Goal: Task Accomplishment & Management: Manage account settings

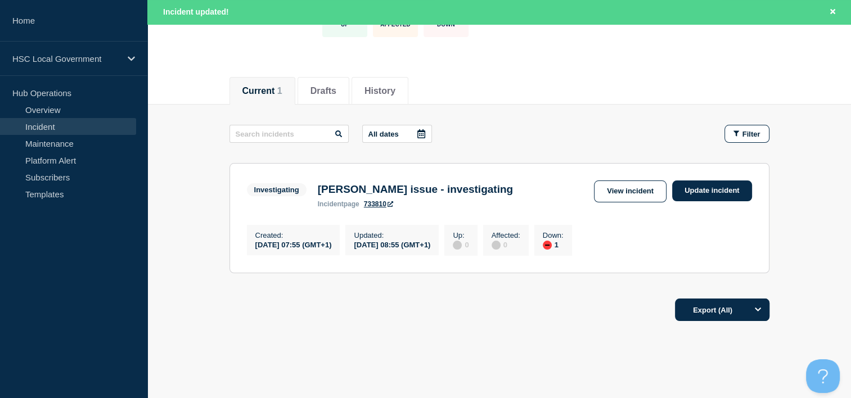
scroll to position [113, 0]
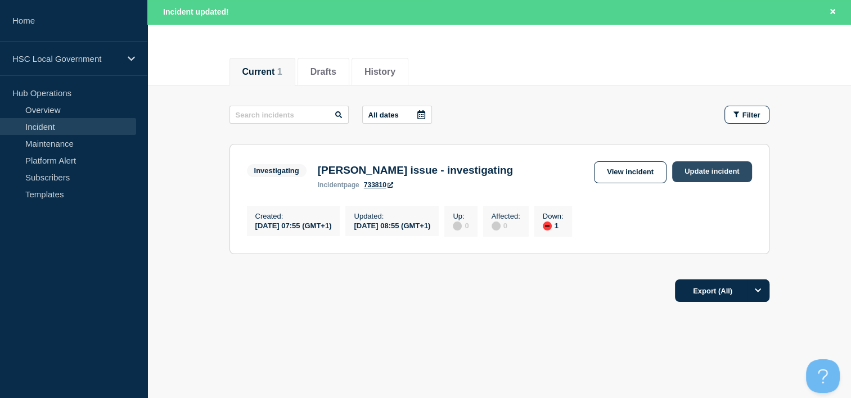
click at [737, 172] on link "Update incident" at bounding box center [713, 172] width 80 height 21
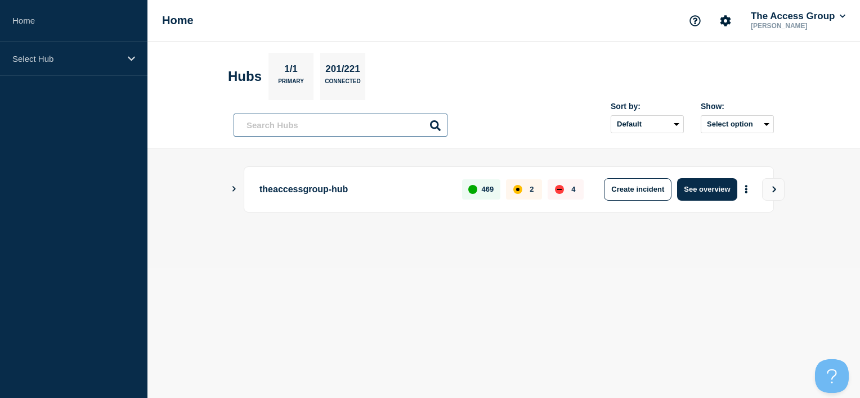
click at [322, 115] on input "text" at bounding box center [341, 125] width 214 height 23
type input "lg"
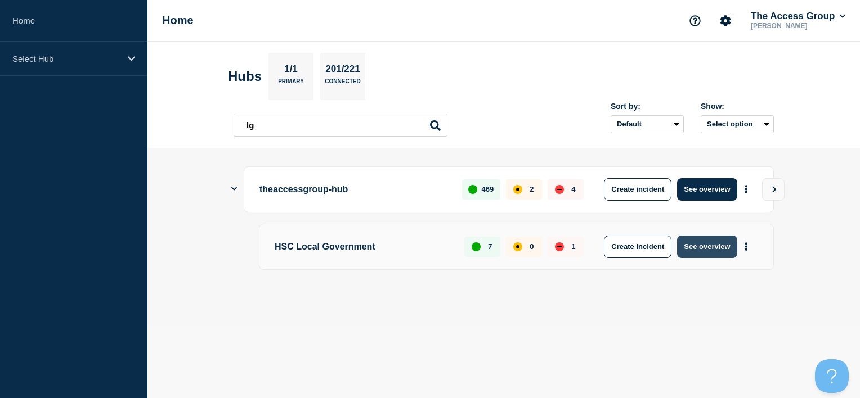
click at [708, 250] on button "See overview" at bounding box center [707, 247] width 60 height 23
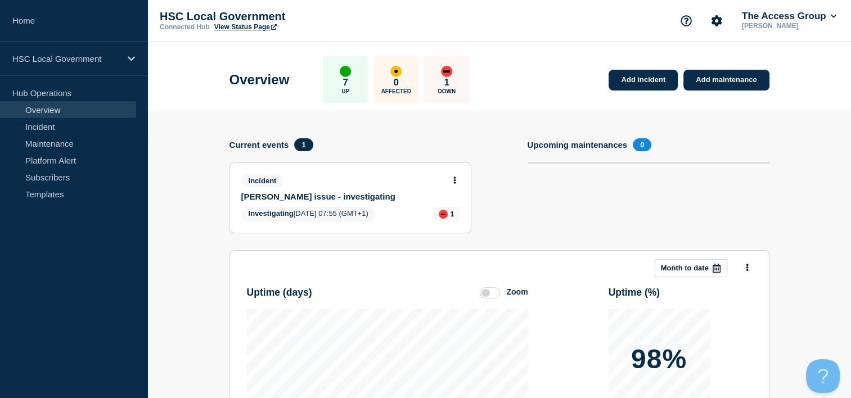
click at [456, 177] on icon at bounding box center [455, 180] width 3 height 7
click at [449, 225] on link "Update incident" at bounding box center [454, 222] width 55 height 9
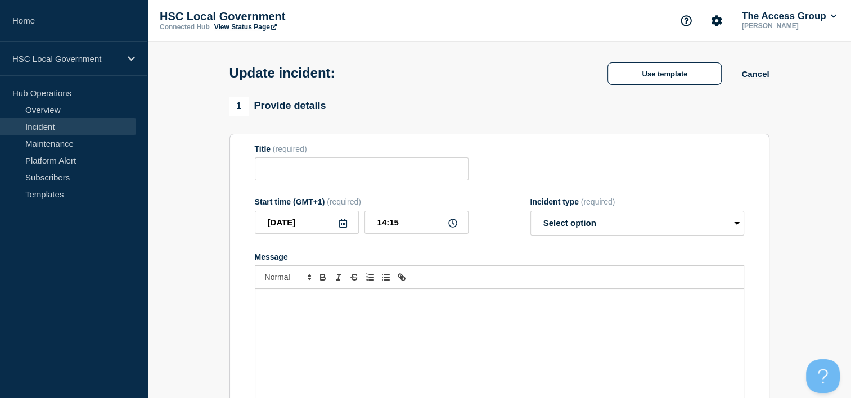
type input "[PERSON_NAME] issue - investigating"
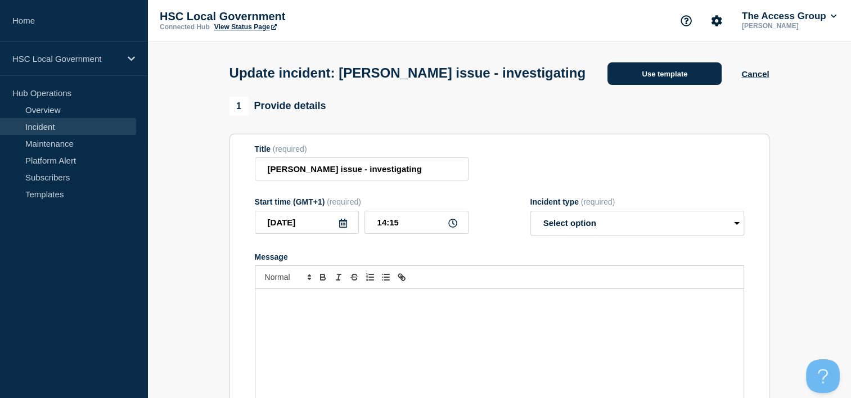
click at [648, 85] on button "Use template" at bounding box center [665, 73] width 114 height 23
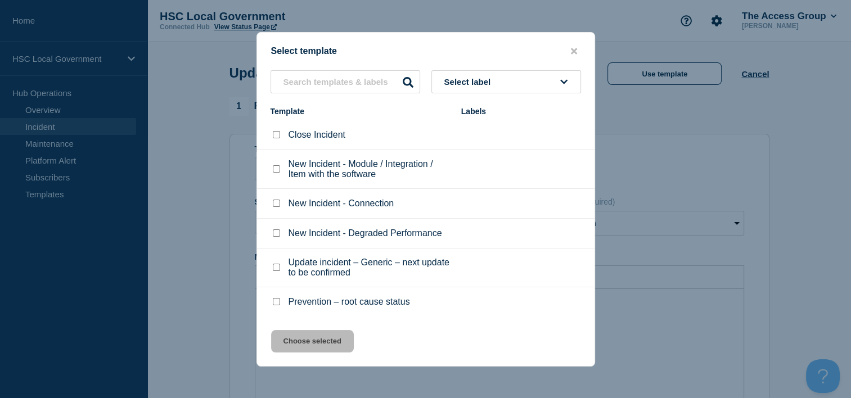
scroll to position [1, 0]
click at [274, 265] on input "Update incident – Generic – next update to be confirmed checkbox" at bounding box center [276, 266] width 7 height 7
checkbox input "true"
click at [308, 343] on button "Choose selected" at bounding box center [312, 341] width 83 height 23
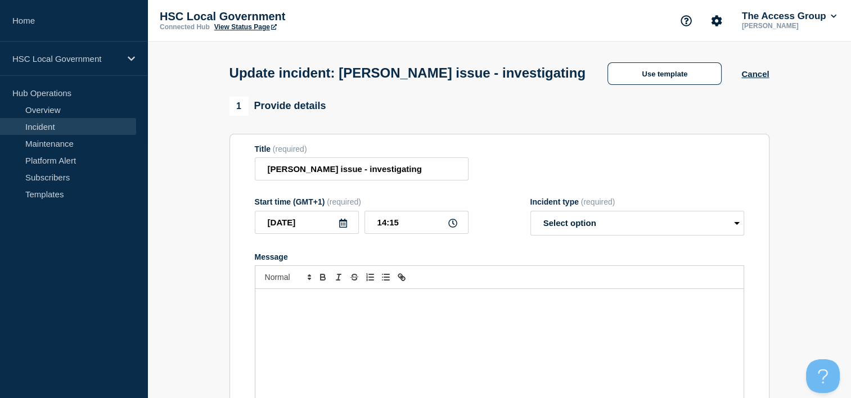
select select "investigating"
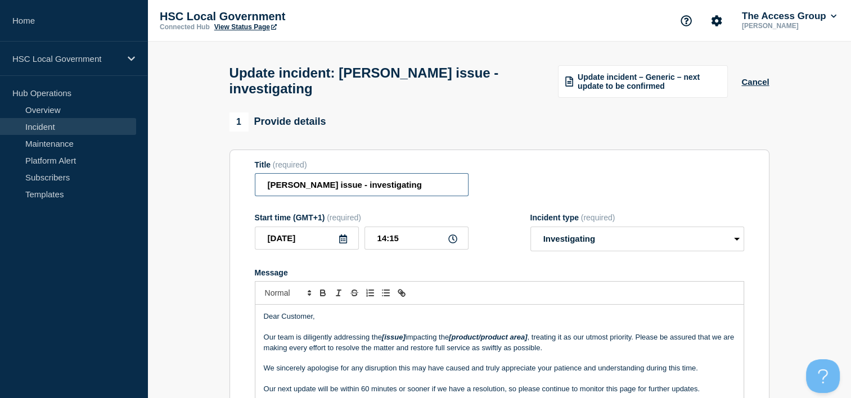
click at [358, 190] on input "[PERSON_NAME] issue - investigating" at bounding box center [362, 184] width 214 height 23
click at [456, 188] on input "Adam Procure issue - ongoing investigating" at bounding box center [362, 184] width 214 height 23
type input "Adam Procure issue - ongoing investigation"
click at [610, 245] on select "Select option Investigating Identified Monitoring Resolved" at bounding box center [638, 239] width 214 height 25
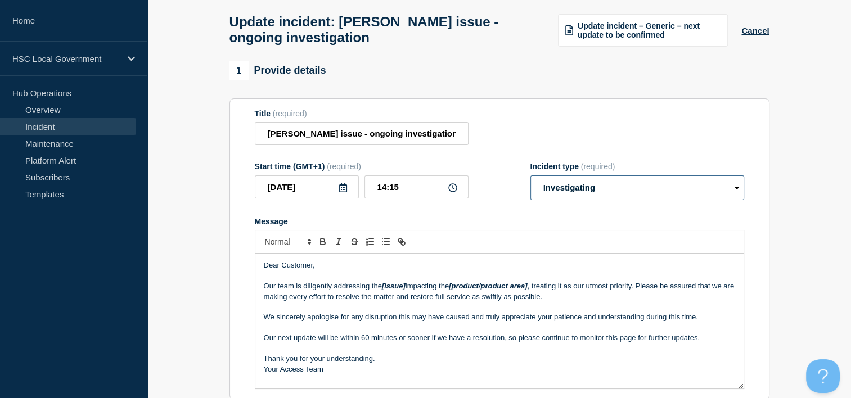
scroll to position [113, 0]
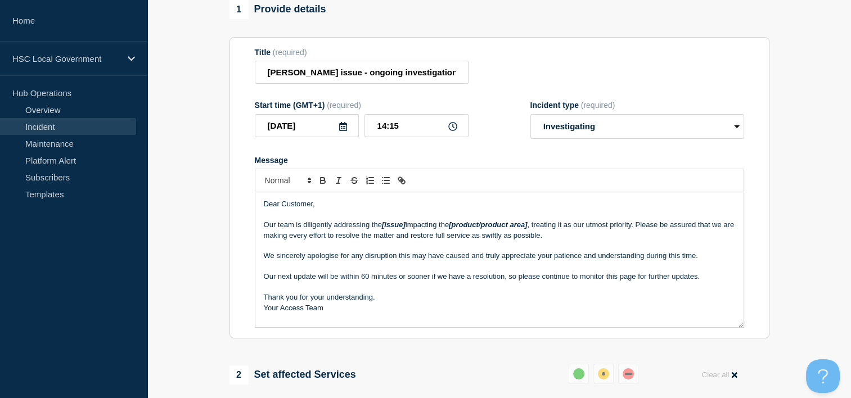
click at [420, 249] on p "Message" at bounding box center [500, 246] width 472 height 10
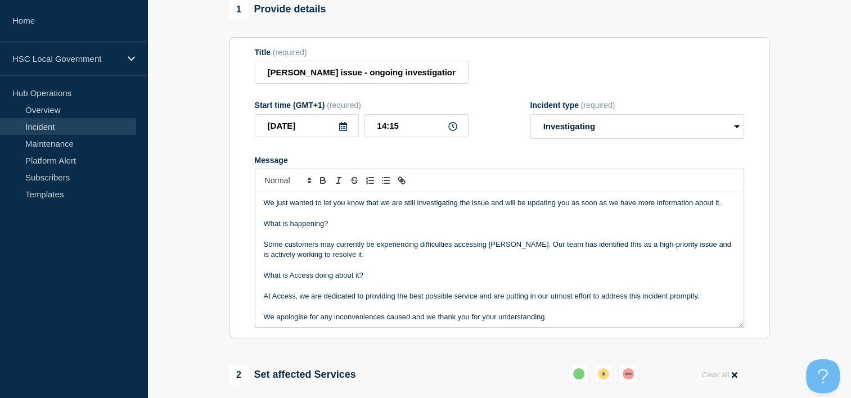
scroll to position [0, 0]
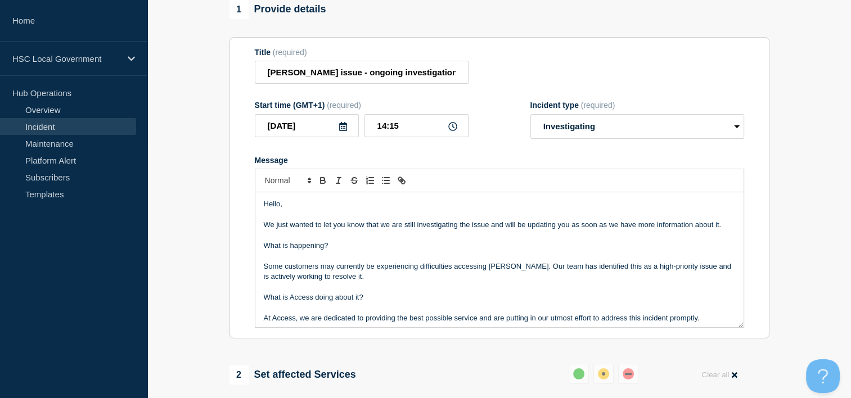
click at [264, 229] on p "We just wanted to let you know that we are still investigating the issue and wi…" at bounding box center [500, 225] width 472 height 10
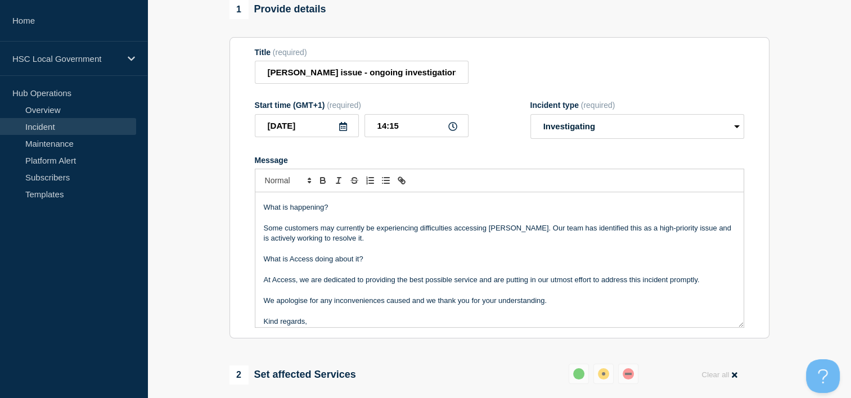
scroll to position [55, 0]
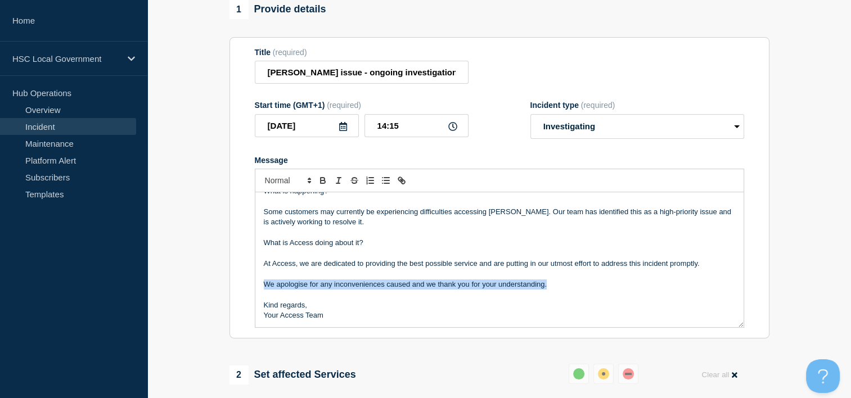
drag, startPoint x: 552, startPoint y: 294, endPoint x: 240, endPoint y: 292, distance: 312.3
click at [240, 292] on section "Title (required) Adam Procure issue - ongoing investigation Start time (GMT+1) …" at bounding box center [500, 188] width 540 height 302
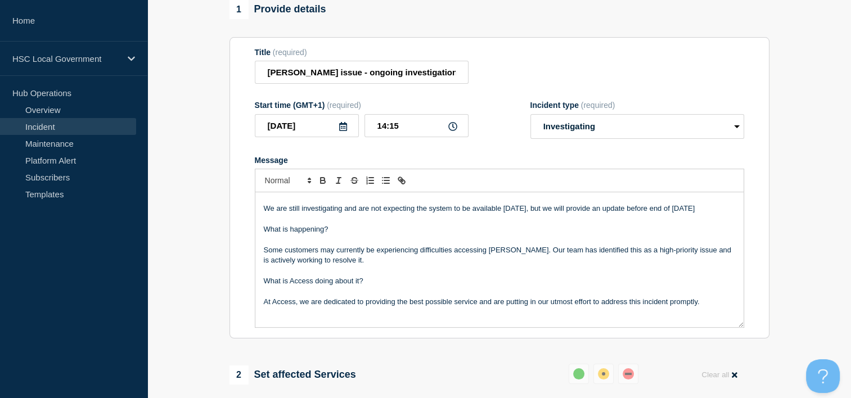
scroll to position [0, 0]
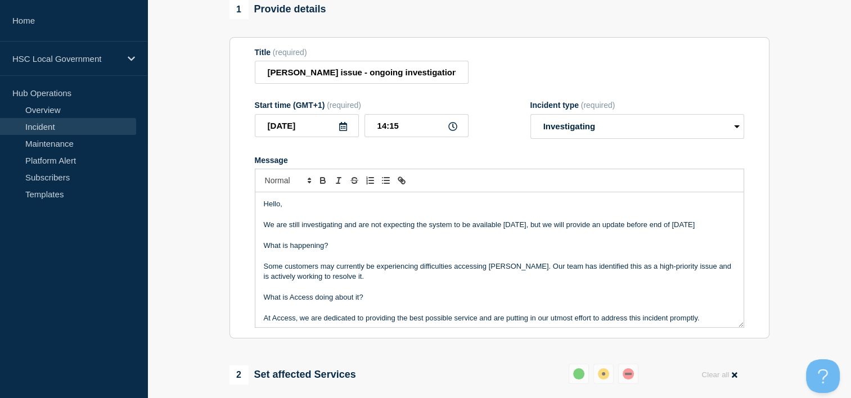
click at [709, 230] on p "We are still investigating and are not expecting the system to be available tod…" at bounding box center [500, 225] width 472 height 10
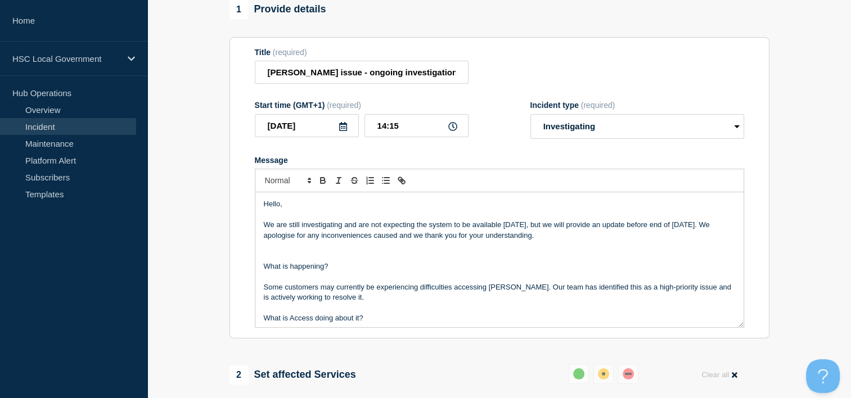
click at [371, 241] on p "We are still investigating and are not expecting the system to be available tod…" at bounding box center [500, 230] width 472 height 21
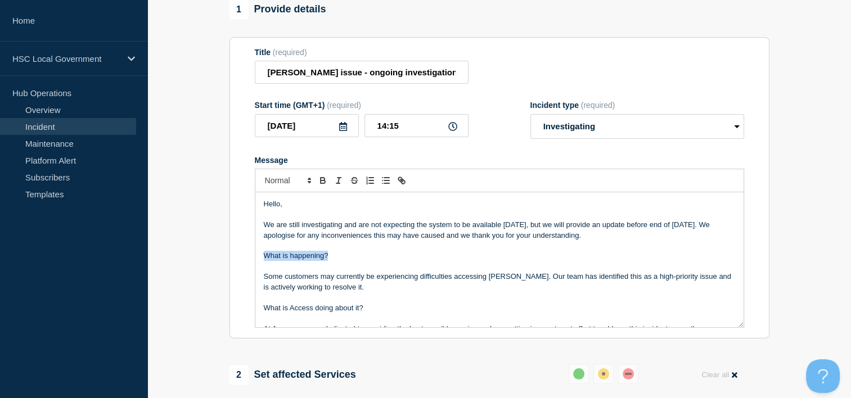
drag, startPoint x: 330, startPoint y: 261, endPoint x: 248, endPoint y: 260, distance: 82.7
click at [248, 260] on section "Title (required) Adam Procure issue - ongoing investigation Start time (GMT+1) …" at bounding box center [500, 188] width 540 height 302
click at [324, 183] on icon "Toggle bold text" at bounding box center [323, 182] width 5 height 3
click at [385, 293] on p "Some customers may currently be experiencing difficulties accessing Adam Procur…" at bounding box center [500, 282] width 472 height 21
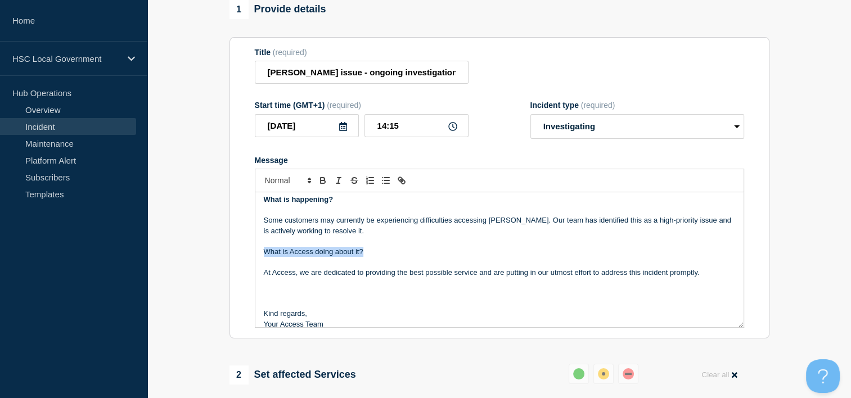
drag, startPoint x: 378, startPoint y: 258, endPoint x: 224, endPoint y: 255, distance: 154.2
click at [324, 183] on icon "Toggle bold text" at bounding box center [323, 182] width 5 height 3
click at [270, 299] on p "Message" at bounding box center [500, 294] width 472 height 10
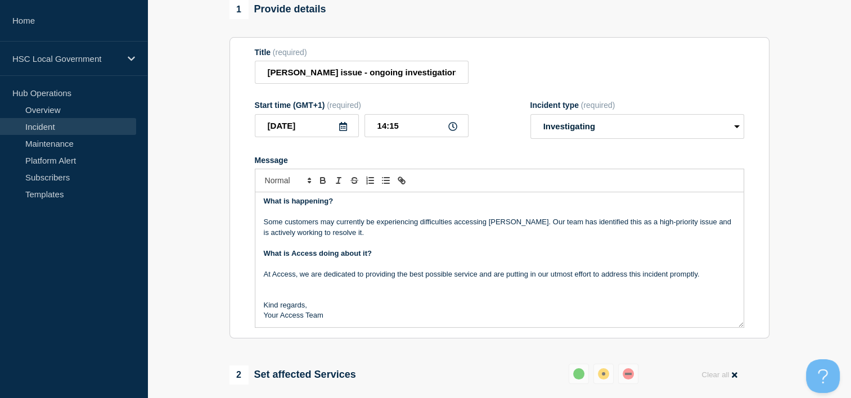
scroll to position [44, 0]
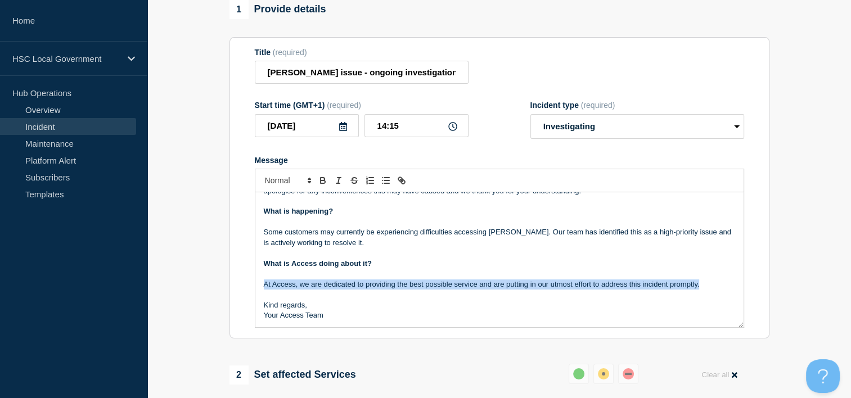
drag, startPoint x: 711, startPoint y: 290, endPoint x: 259, endPoint y: 286, distance: 451.9
click at [259, 286] on div "Hello, We are still investigating and are not expecting the system to be availa…" at bounding box center [499, 259] width 488 height 135
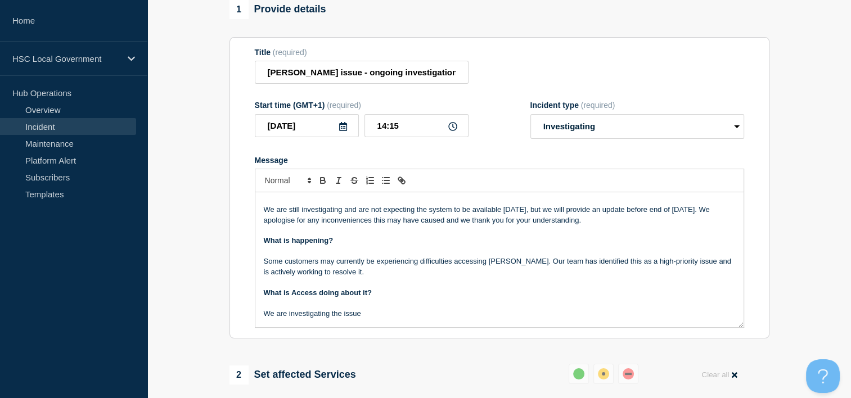
scroll to position [0, 0]
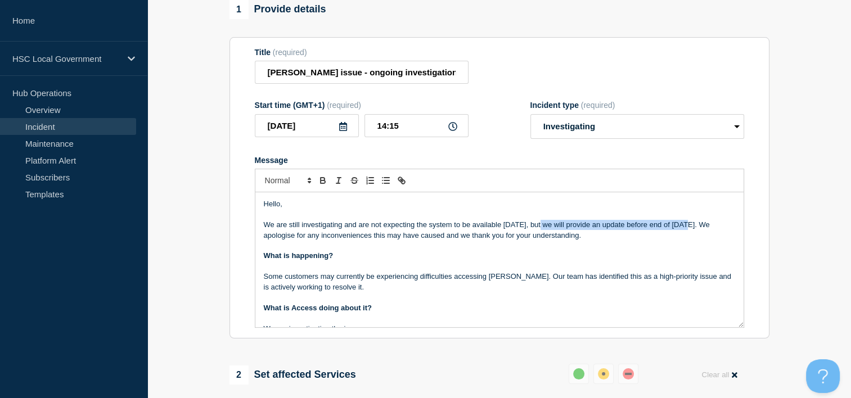
drag, startPoint x: 565, startPoint y: 234, endPoint x: 684, endPoint y: 234, distance: 119.3
click at [684, 234] on p "We are still investigating and are not expecting the system to be available tod…" at bounding box center [500, 230] width 472 height 21
copy p "we will provide an update before end of today"
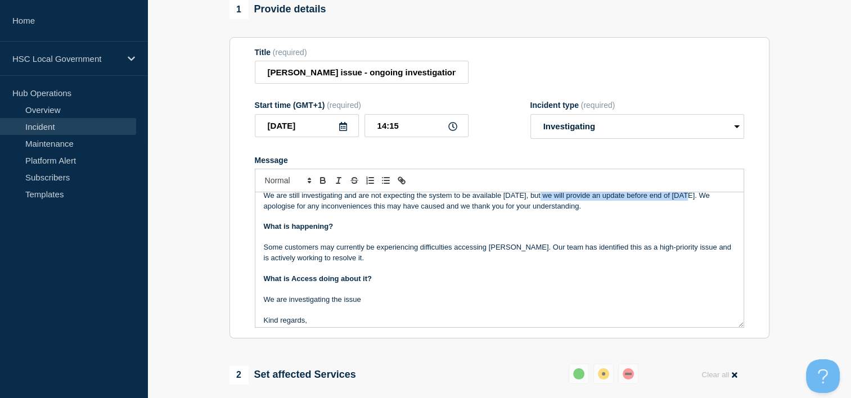
scroll to position [44, 0]
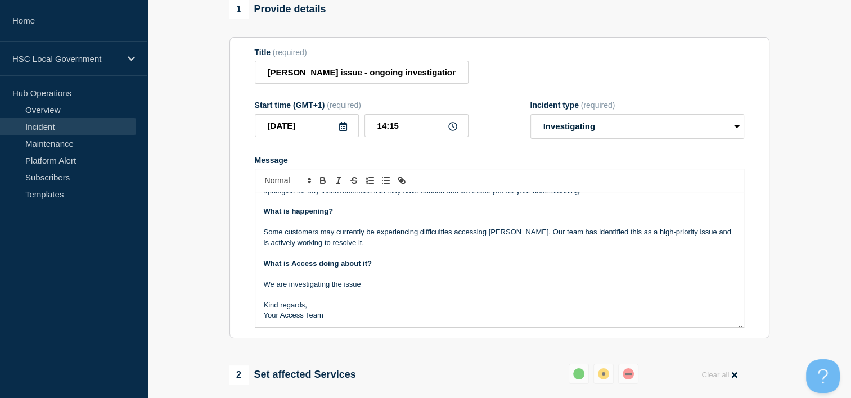
click at [378, 290] on p "We are investigating the issue" at bounding box center [500, 285] width 472 height 10
click at [387, 290] on p "We are investigating the issue and we will provide an update before end of today" at bounding box center [500, 285] width 472 height 10
click at [563, 279] on p "Message" at bounding box center [500, 274] width 472 height 10
click at [548, 288] on p "We are investigating the issue and will provide an update before end of today" at bounding box center [500, 285] width 472 height 10
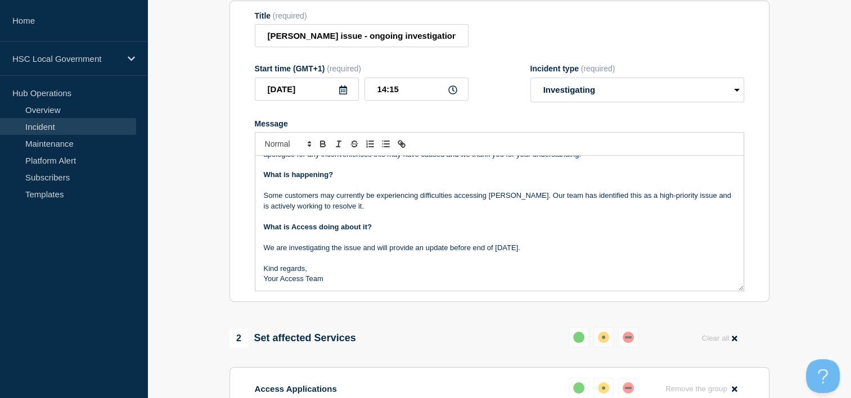
scroll to position [169, 0]
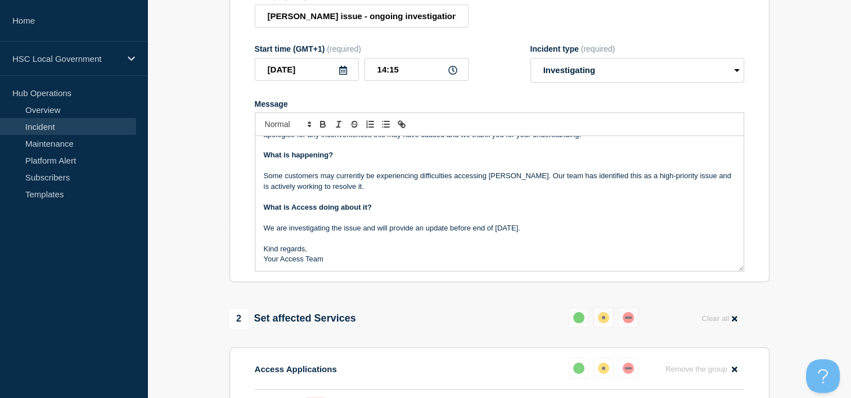
click at [412, 244] on p "Message" at bounding box center [500, 239] width 472 height 10
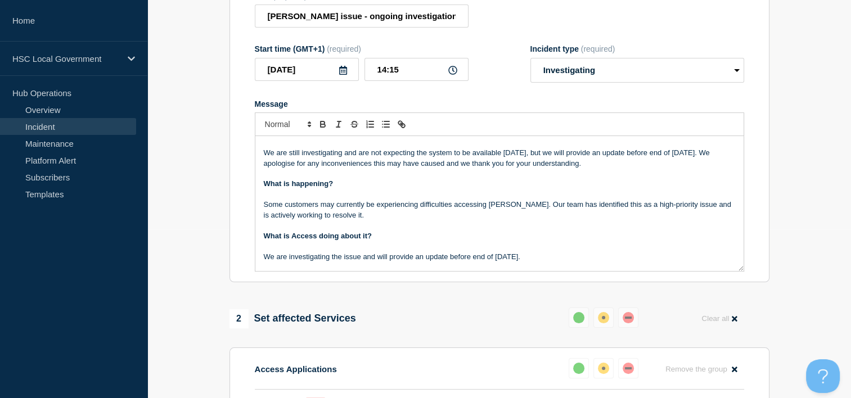
scroll to position [0, 0]
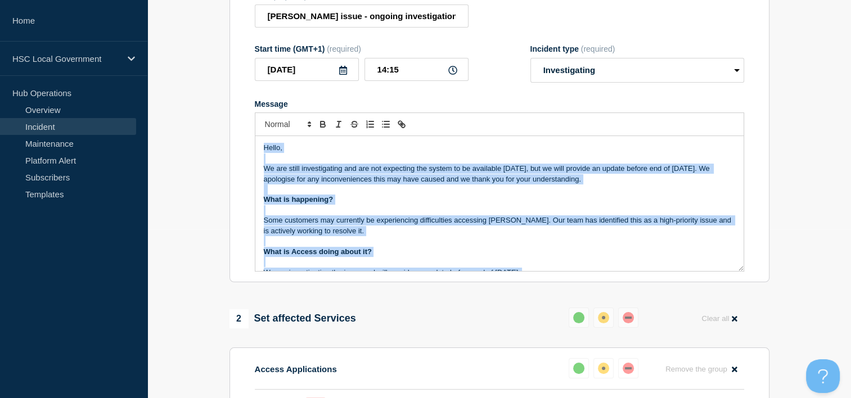
copy div "Hello, We are still investigating and are not expecting the system to be availa…"
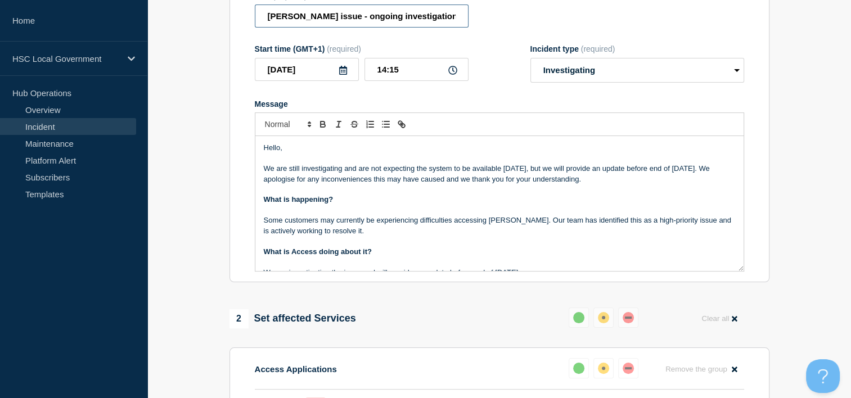
click at [332, 28] on input "Adam Procure issue - ongoing investigation" at bounding box center [362, 16] width 214 height 23
click at [447, 20] on input "Adam Procure issue - ongoing investigation" at bounding box center [362, 16] width 214 height 23
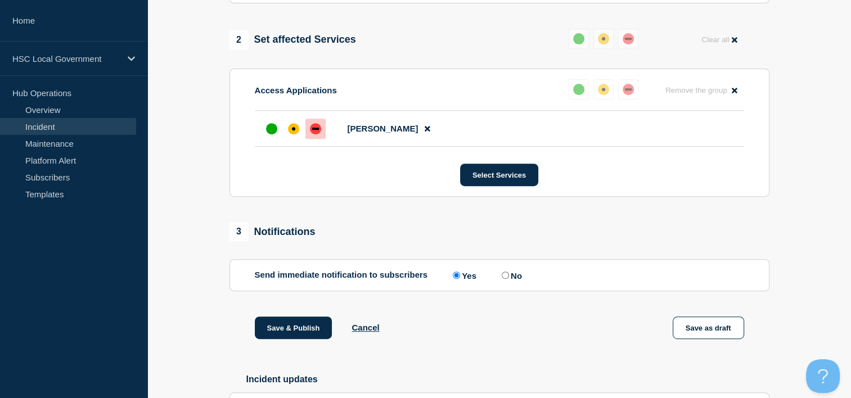
scroll to position [450, 0]
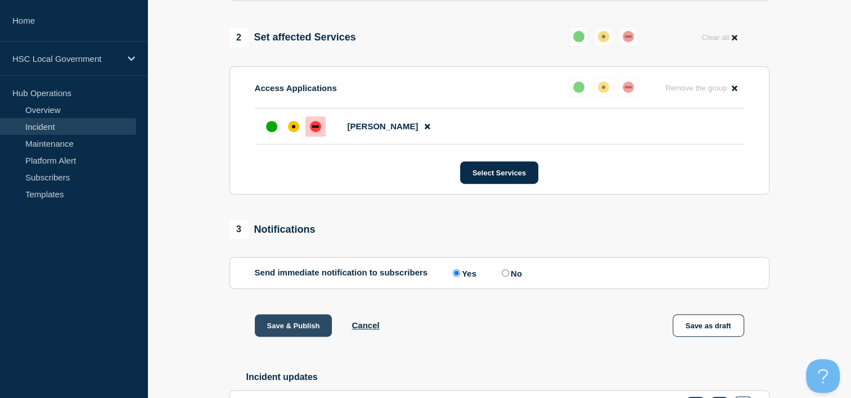
click at [302, 337] on button "Save & Publish" at bounding box center [294, 326] width 78 height 23
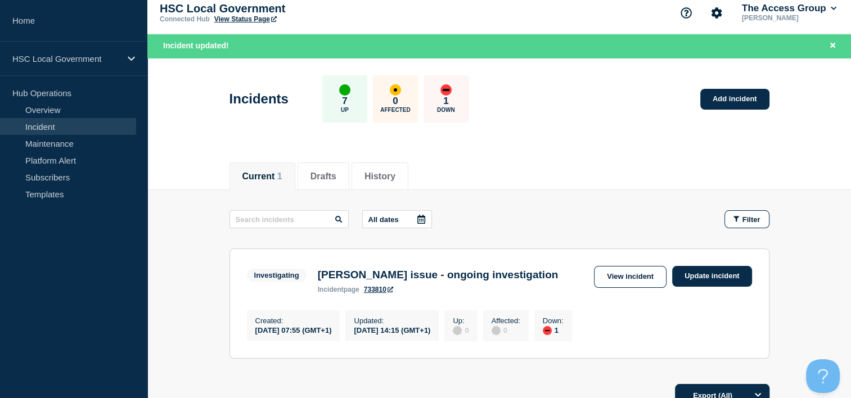
scroll to position [113, 0]
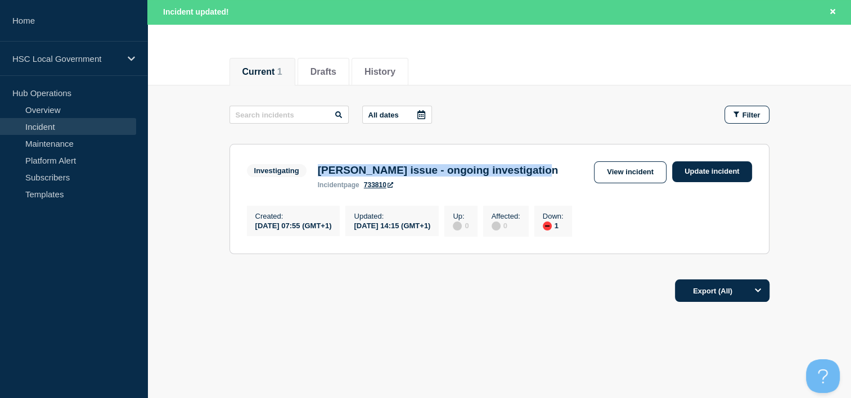
drag, startPoint x: 317, startPoint y: 169, endPoint x: 572, endPoint y: 163, distance: 254.4
click at [564, 163] on div "Investigating Adam Procure issue - ongoing investigation incident page 733810" at bounding box center [405, 176] width 317 height 28
copy h3 "Adam Procure issue - ongoing investigation"
click at [330, 320] on footer "Export (All)" at bounding box center [499, 295] width 704 height 49
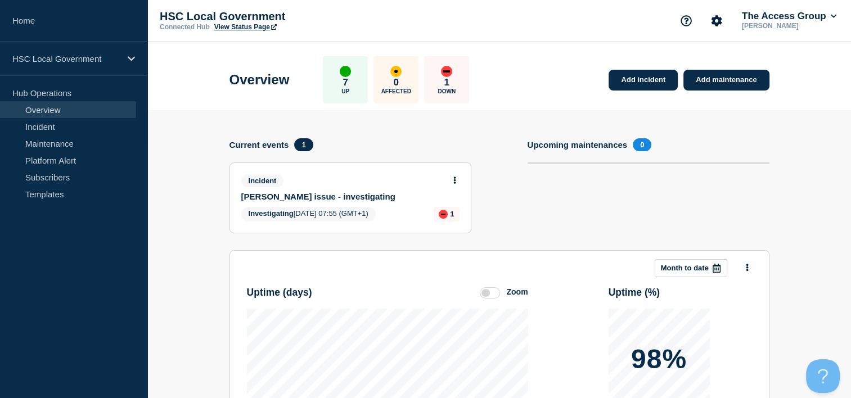
click at [253, 26] on link "View Status Page" at bounding box center [245, 27] width 62 height 8
